Goal: Find specific page/section: Find specific page/section

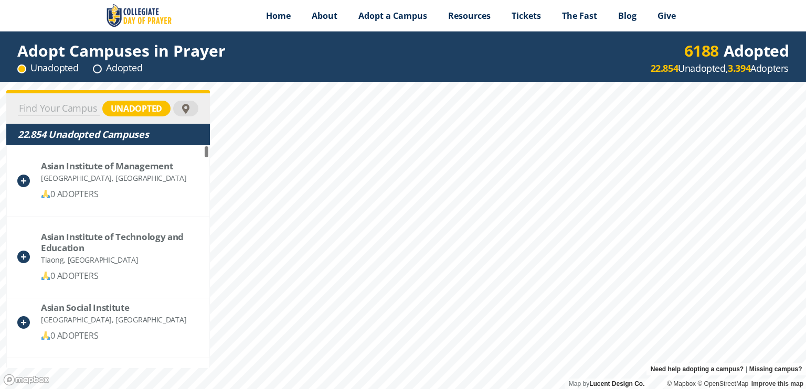
click at [76, 111] on input at bounding box center [59, 108] width 82 height 15
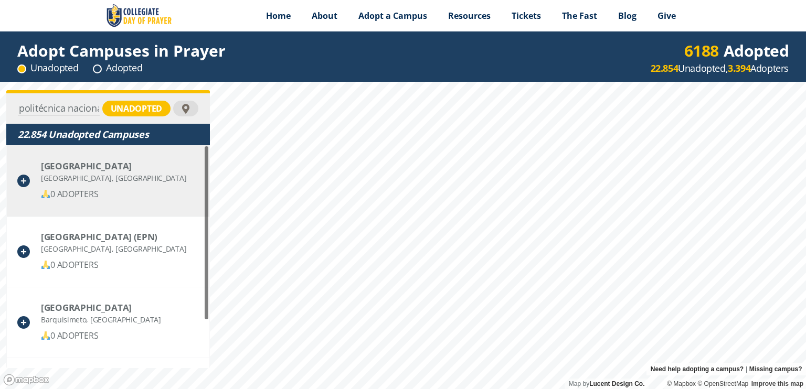
click at [85, 168] on div "[GEOGRAPHIC_DATA]" at bounding box center [113, 166] width 145 height 11
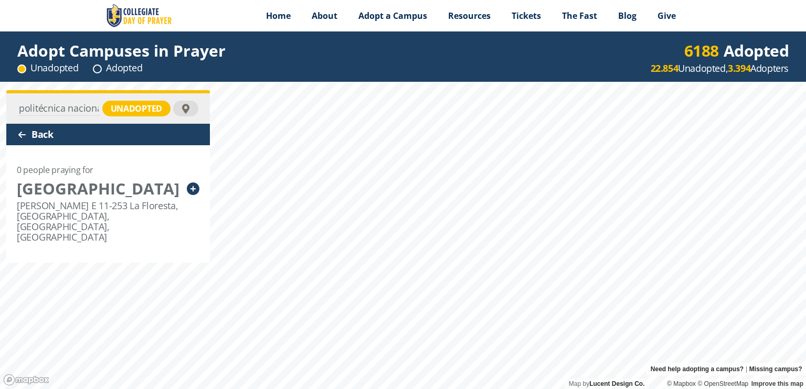
click at [62, 109] on input "politécnica nacional" at bounding box center [59, 108] width 82 height 15
paste input "[GEOGRAPHIC_DATA]"
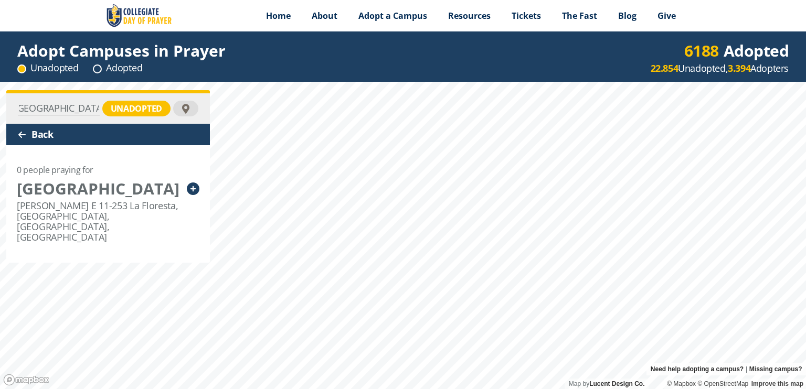
click at [67, 102] on input "[GEOGRAPHIC_DATA]" at bounding box center [59, 108] width 82 height 15
type input "[GEOGRAPHIC_DATA]"
click at [188, 104] on div at bounding box center [186, 109] width 10 height 10
click at [67, 109] on input "[GEOGRAPHIC_DATA]" at bounding box center [59, 108] width 82 height 15
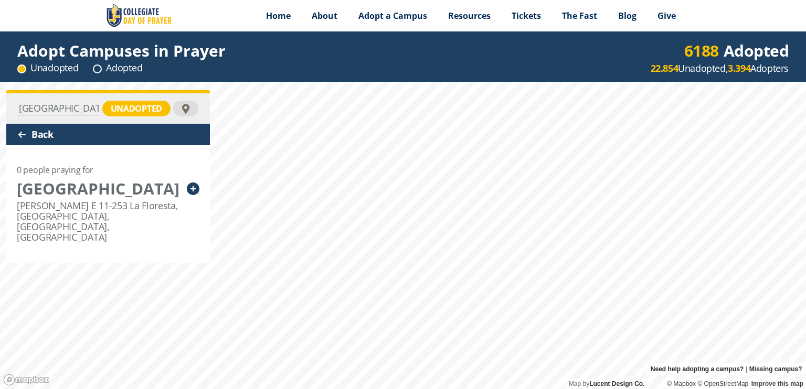
click at [65, 109] on input "[GEOGRAPHIC_DATA]" at bounding box center [59, 108] width 82 height 15
click at [47, 135] on div "Back" at bounding box center [108, 135] width 204 height 22
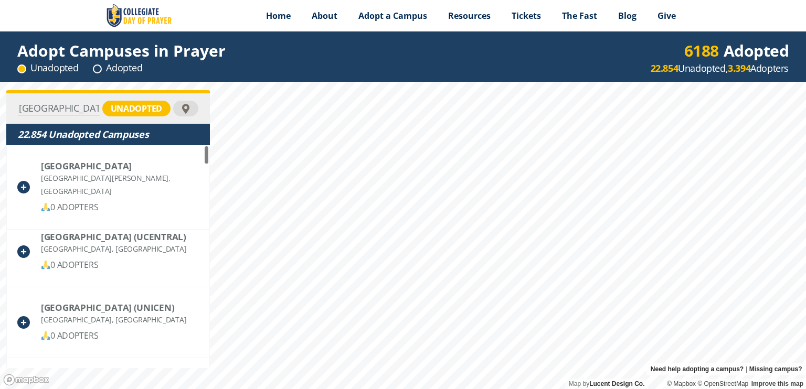
click at [131, 111] on div "unadopted" at bounding box center [136, 109] width 68 height 16
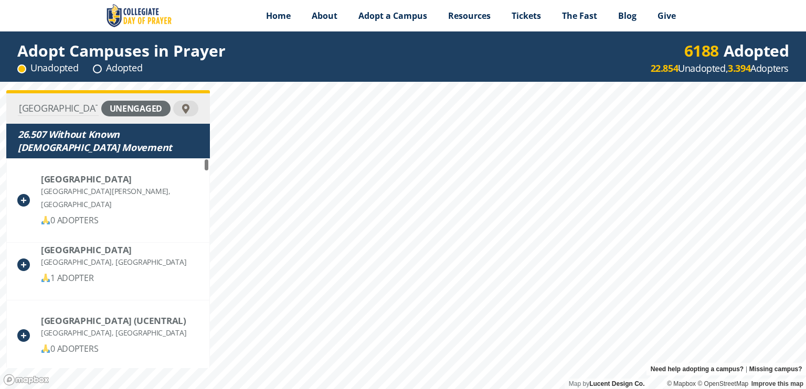
click at [131, 111] on div "unengaged" at bounding box center [135, 109] width 69 height 16
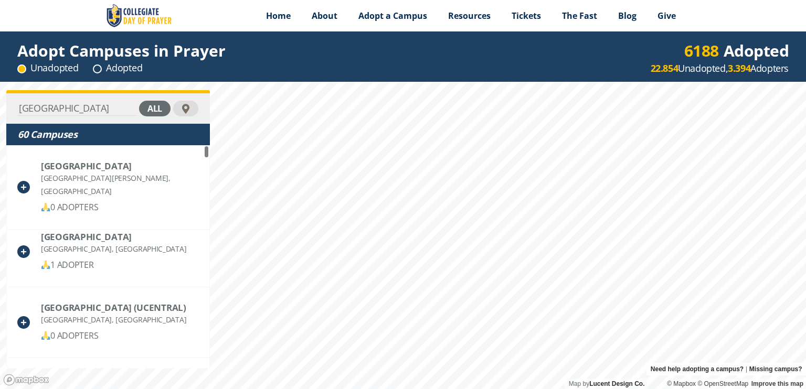
click at [153, 108] on div "all" at bounding box center [154, 109] width 31 height 16
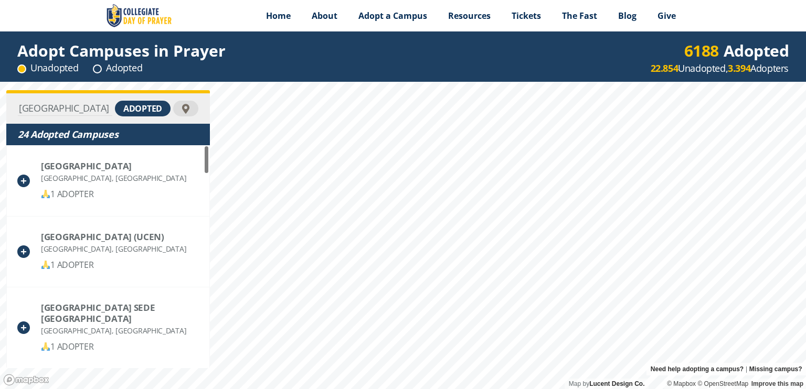
click at [133, 111] on div "adopted" at bounding box center [143, 109] width 56 height 16
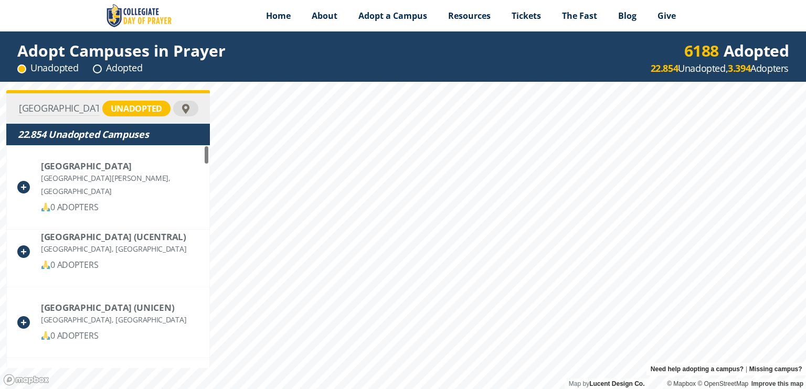
click at [59, 109] on input "[GEOGRAPHIC_DATA]" at bounding box center [59, 108] width 82 height 15
